Goal: Task Accomplishment & Management: Use online tool/utility

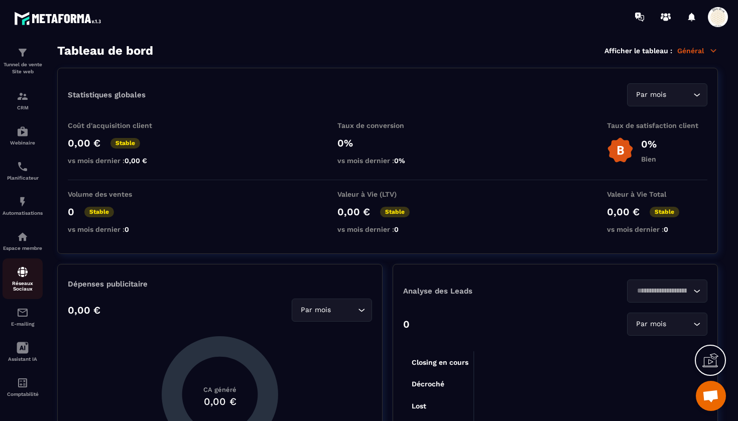
scroll to position [37, 0]
click at [22, 99] on img at bounding box center [23, 96] width 12 height 12
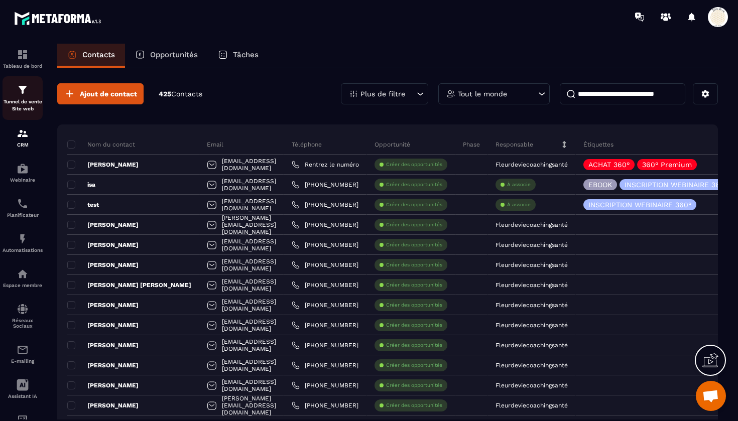
click at [23, 92] on img at bounding box center [23, 90] width 12 height 12
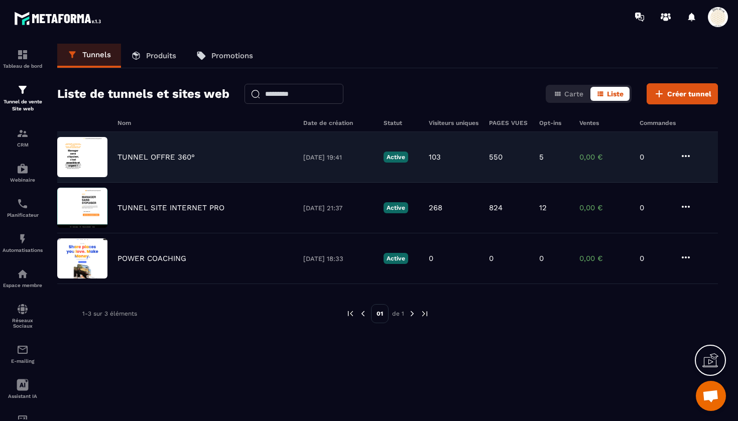
click at [174, 154] on p "TUNNEL OFFRE 360°" at bounding box center [155, 157] width 77 height 9
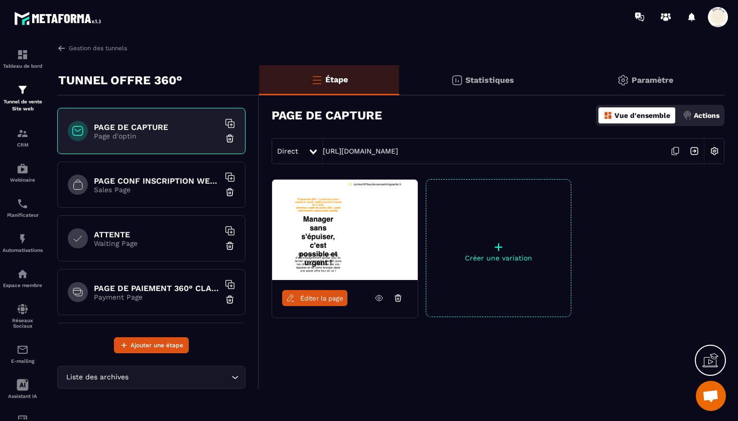
click at [316, 299] on span "Éditer la page" at bounding box center [321, 299] width 43 height 8
